Goal: Task Accomplishment & Management: Use online tool/utility

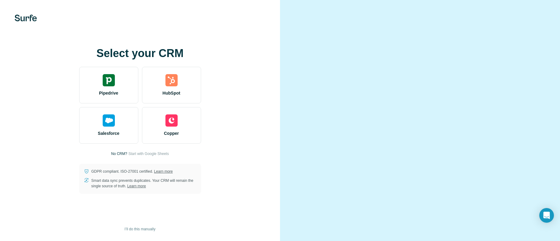
click at [323, 66] on video at bounding box center [420, 121] width 219 height 110
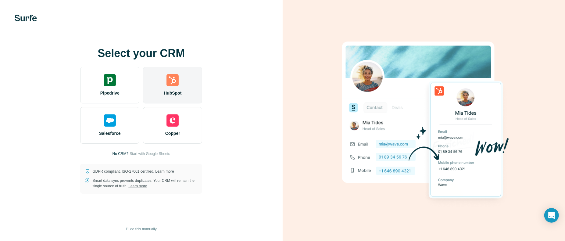
click at [178, 87] on div "HubSpot" at bounding box center [172, 85] width 59 height 37
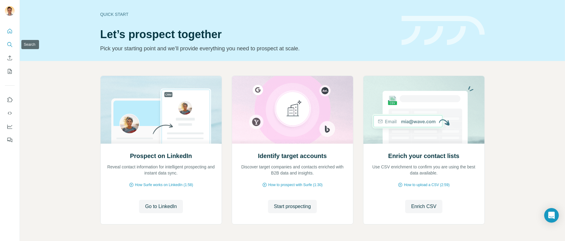
click at [12, 41] on icon "Search" at bounding box center [10, 44] width 6 height 6
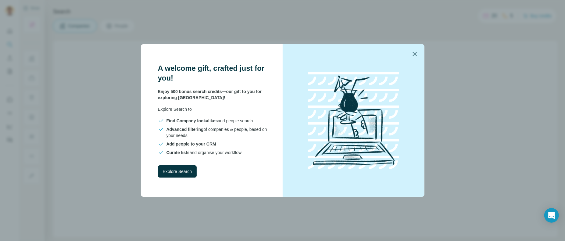
click at [416, 53] on icon "button" at bounding box center [414, 53] width 7 height 7
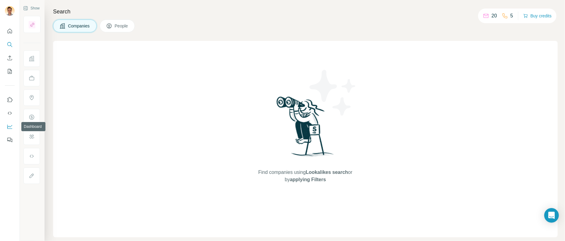
click at [9, 125] on icon "Dashboard" at bounding box center [10, 126] width 6 height 6
